Goal: Transaction & Acquisition: Book appointment/travel/reservation

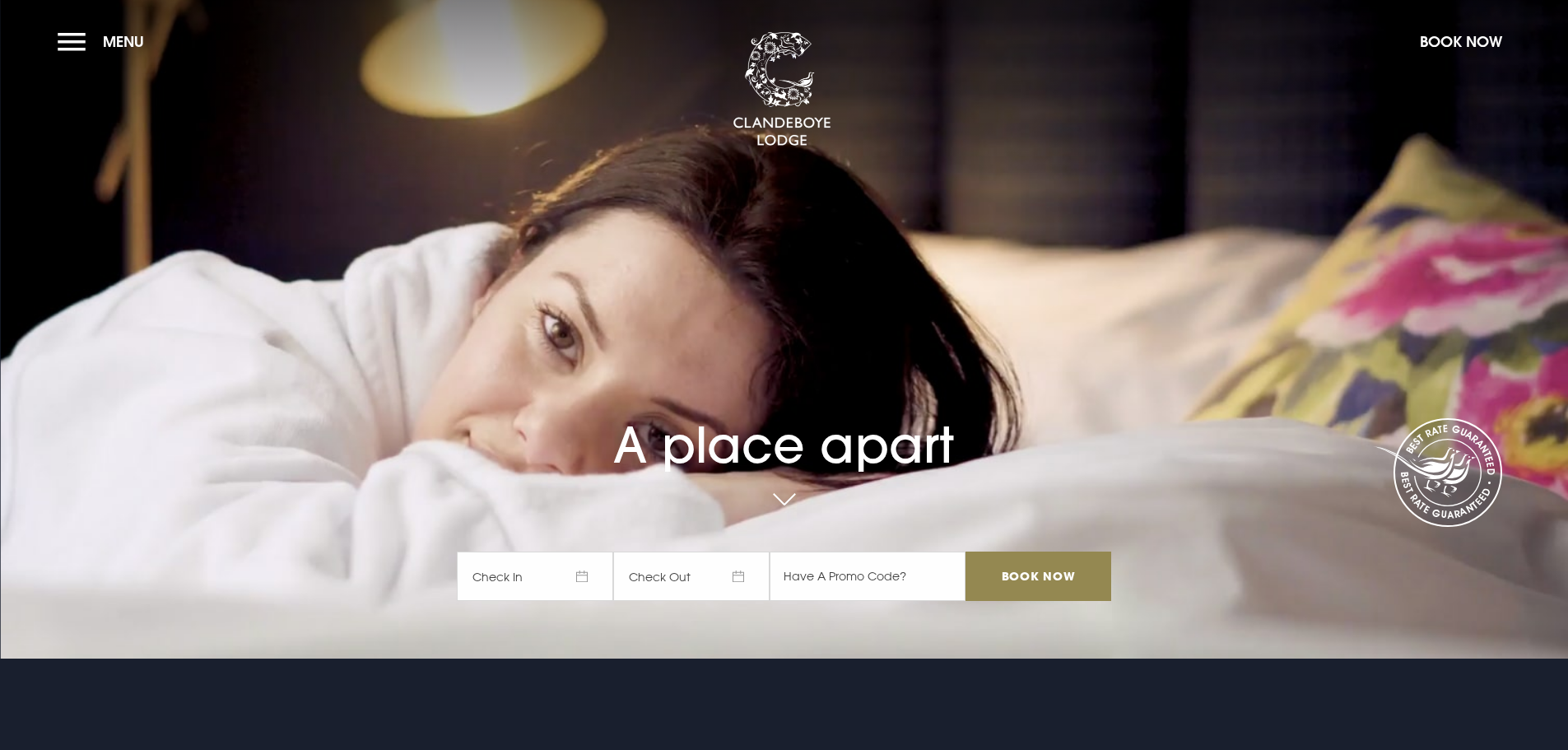
click at [587, 571] on span "Check In" at bounding box center [535, 575] width 156 height 49
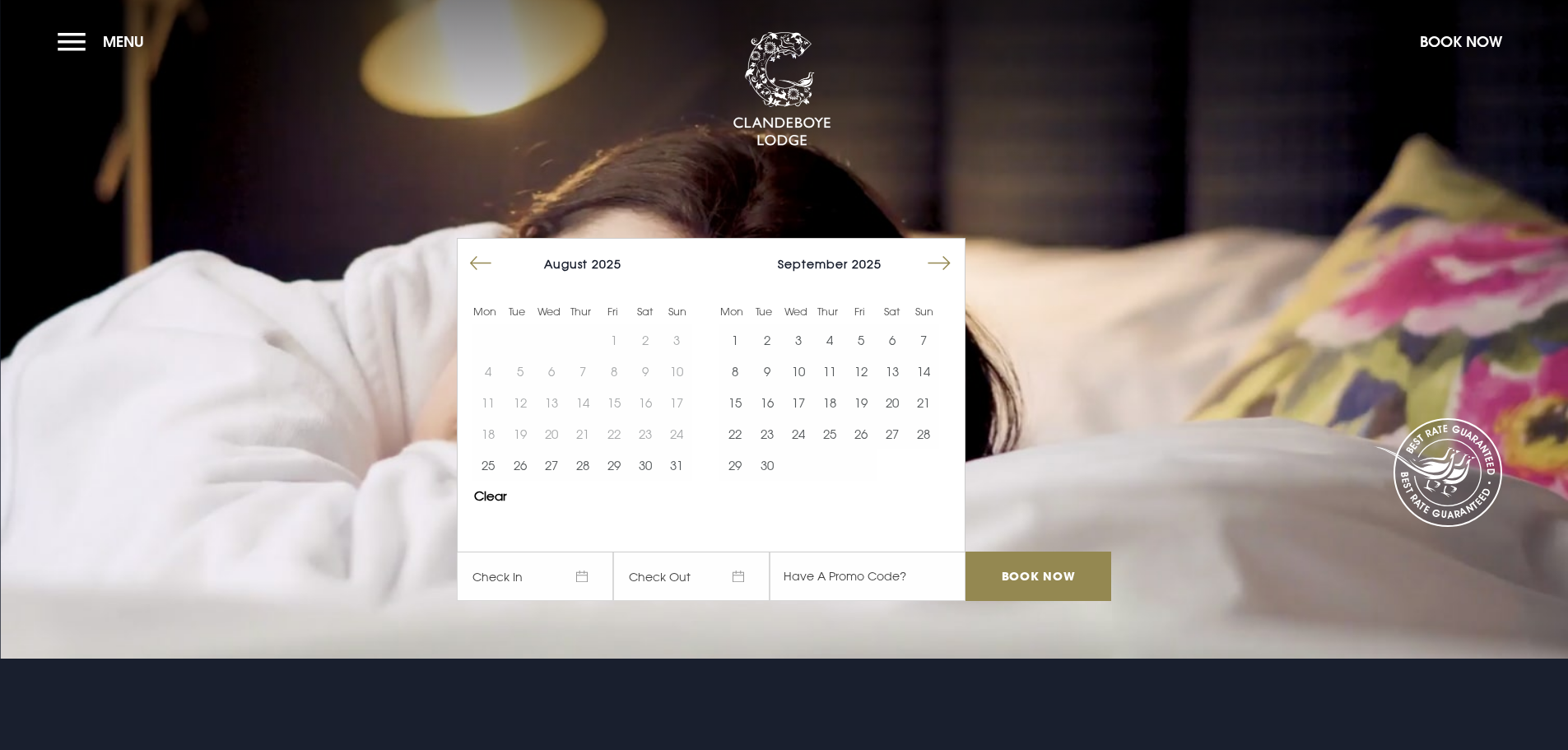
click at [947, 257] on button "Move forward to switch to the next month." at bounding box center [939, 263] width 31 height 31
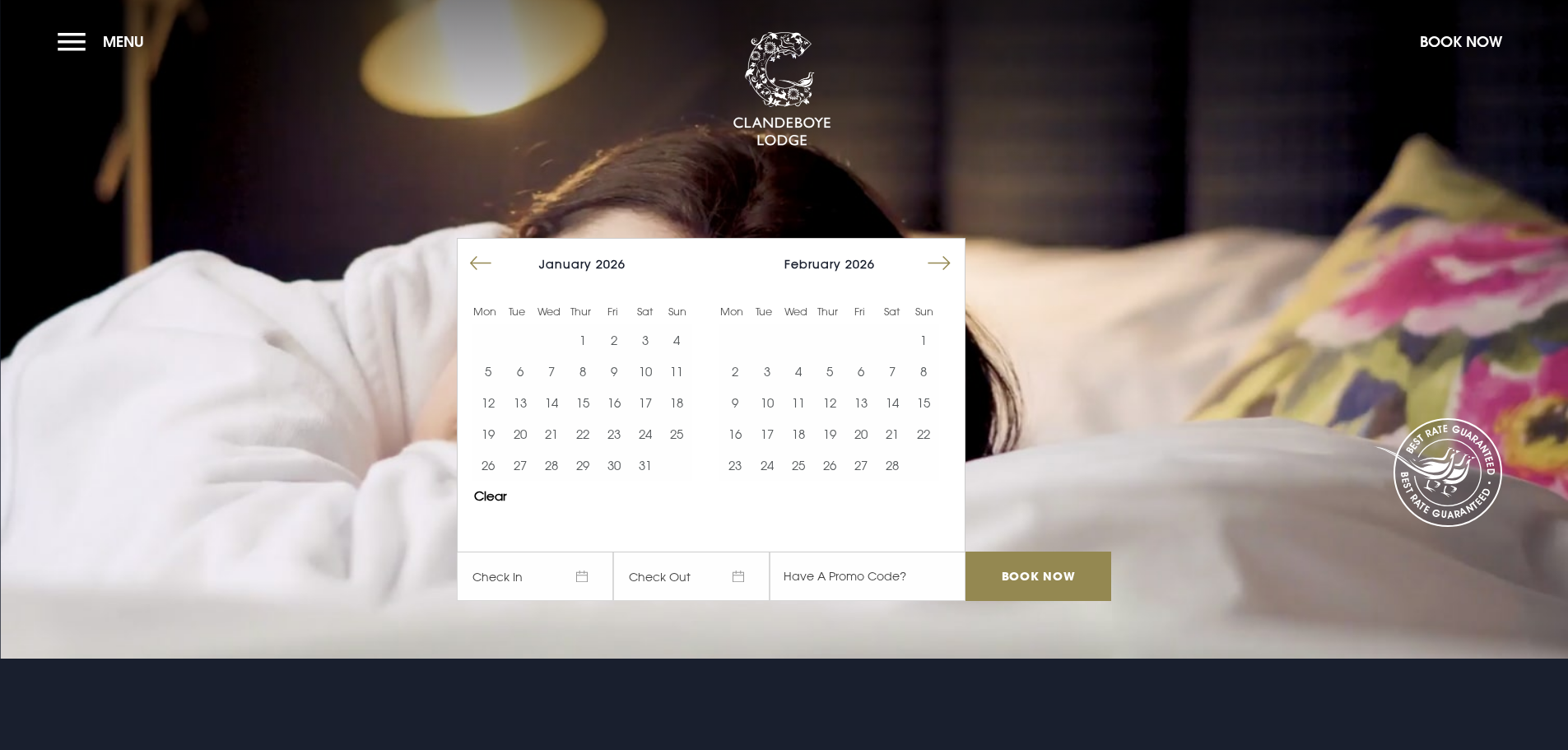
click at [947, 257] on button "Move forward to switch to the next month." at bounding box center [939, 263] width 31 height 31
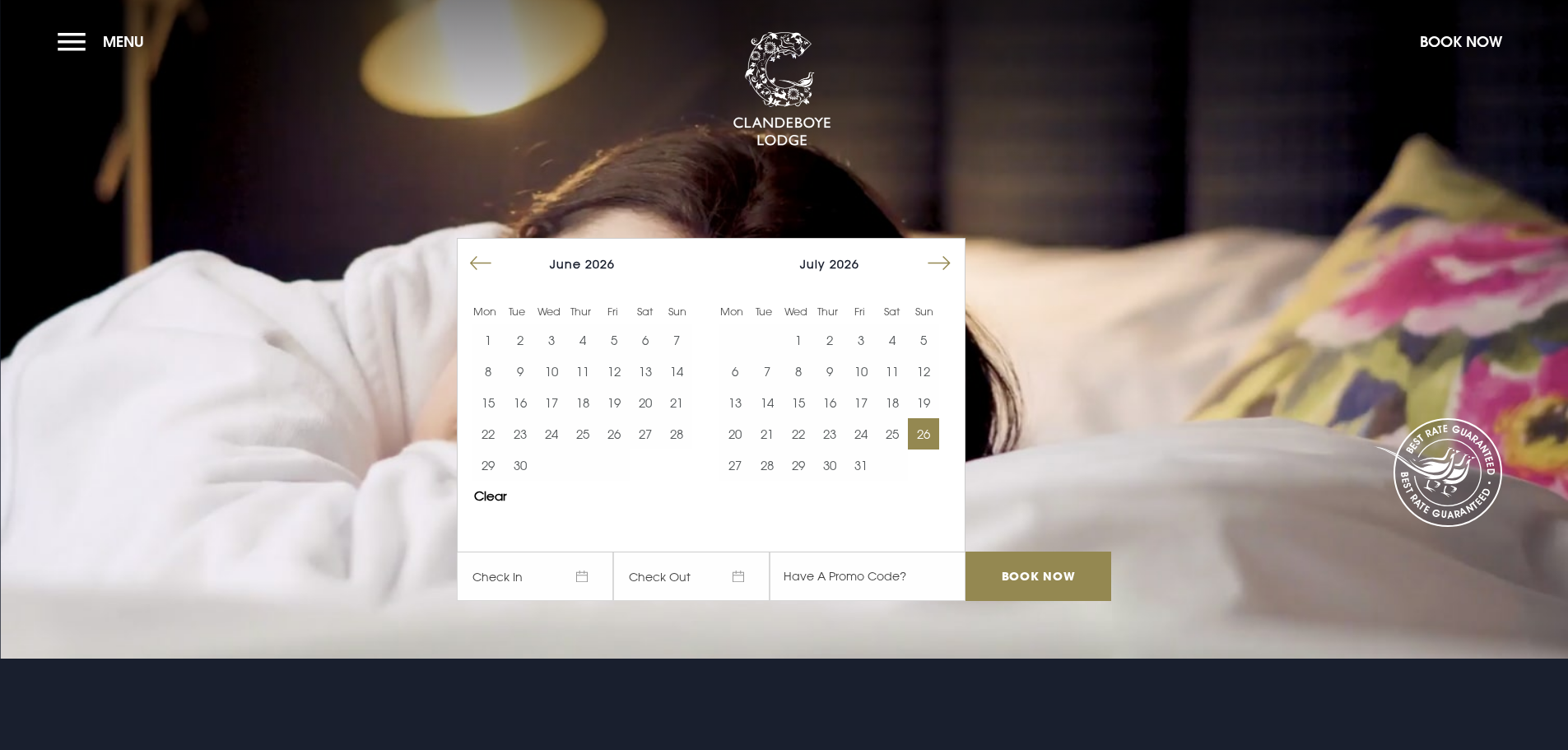
click at [930, 430] on button "26" at bounding box center [924, 434] width 31 height 31
click at [779, 471] on button "28" at bounding box center [766, 465] width 31 height 31
click at [1063, 582] on input "Book Now" at bounding box center [1038, 575] width 145 height 49
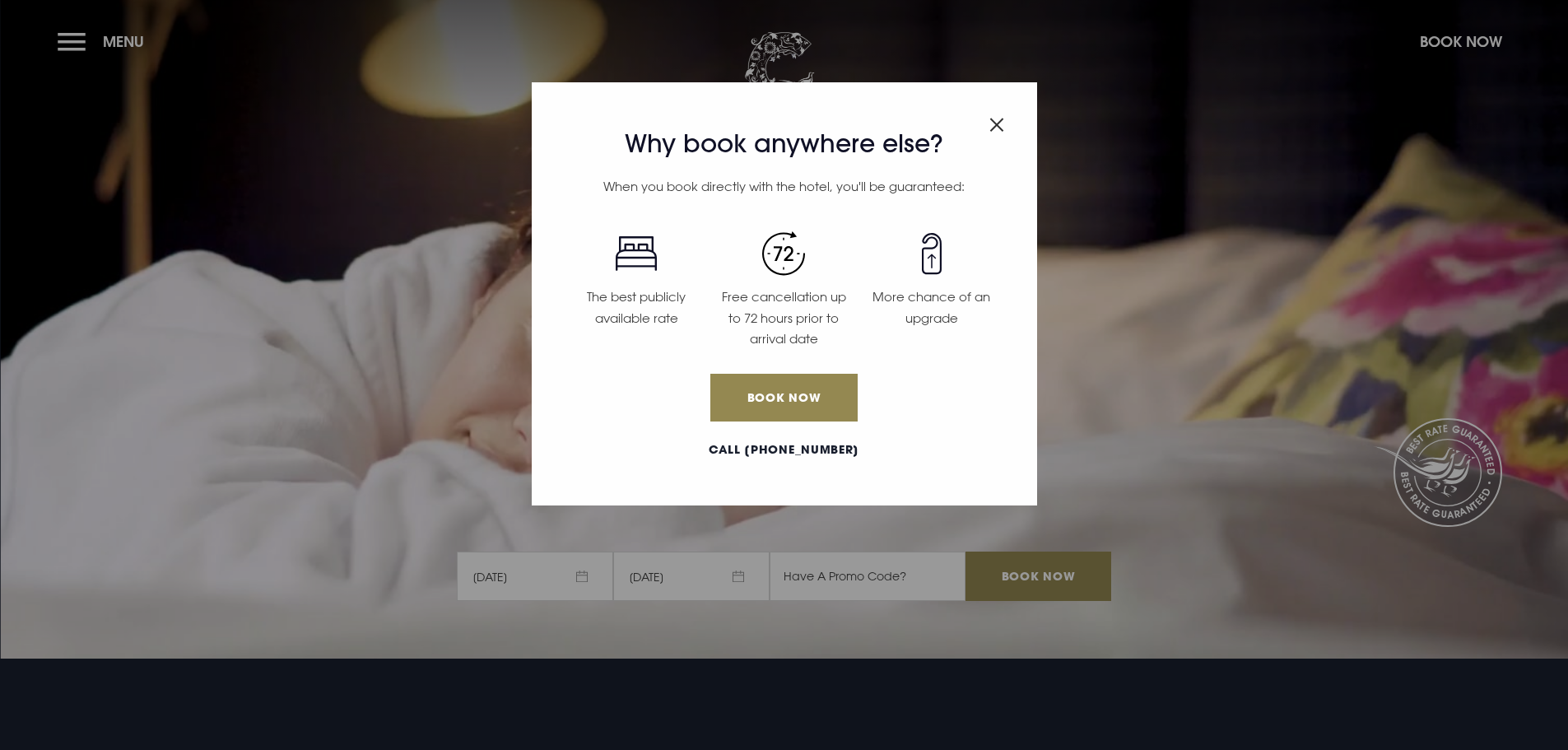
click at [1002, 117] on img "Close modal" at bounding box center [996, 124] width 15 height 14
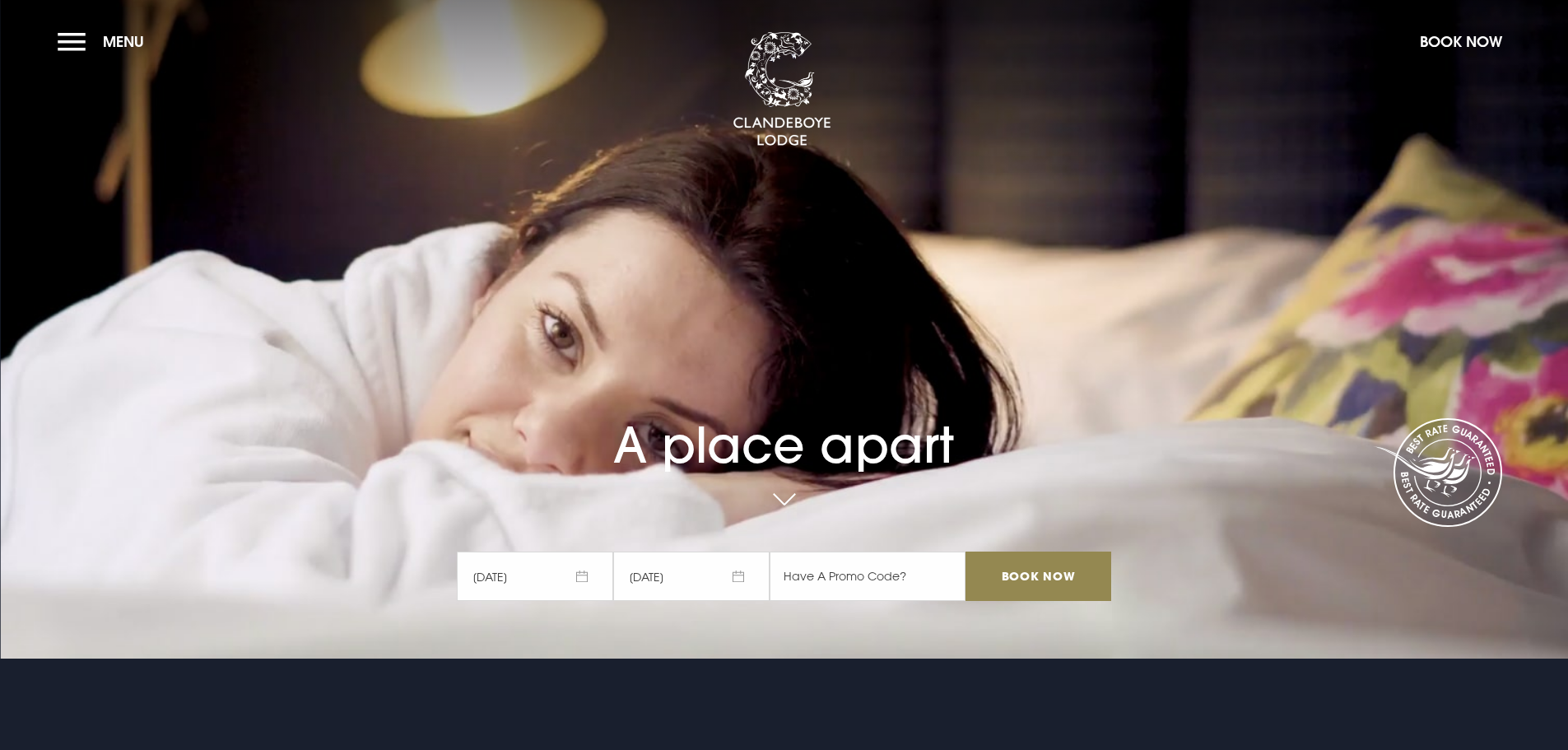
click at [587, 572] on span "26/07/2026" at bounding box center [535, 575] width 156 height 49
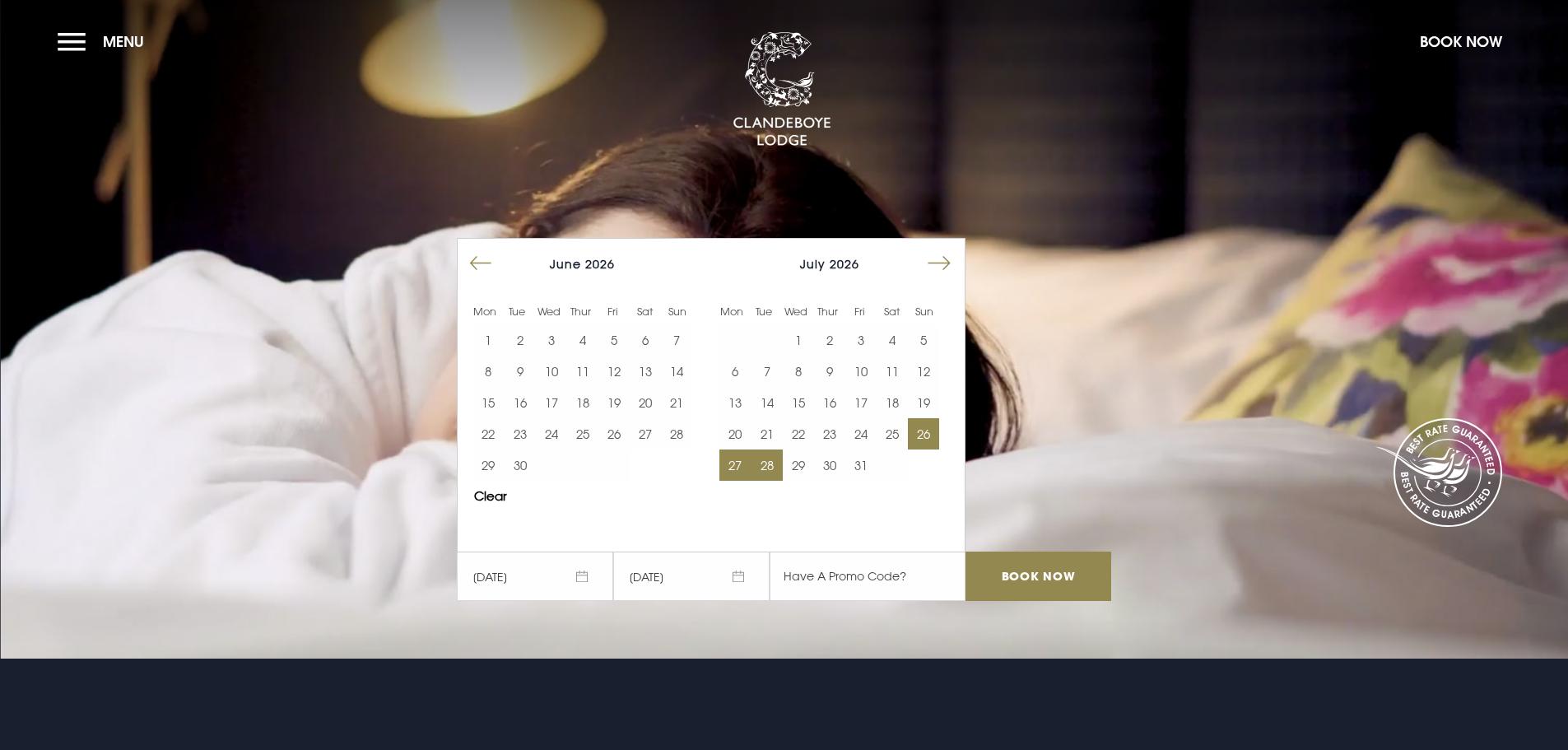
click at [739, 468] on button "27" at bounding box center [735, 465] width 31 height 31
click at [1063, 576] on input "Book Now" at bounding box center [1038, 575] width 145 height 49
